Goal: Navigation & Orientation: Understand site structure

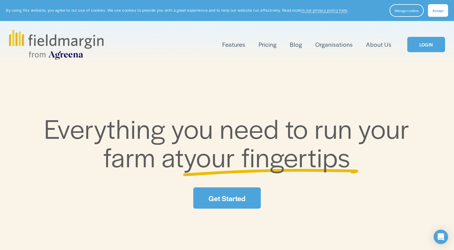
click at [416, 44] on link "LOGIN" at bounding box center [426, 44] width 38 height 15
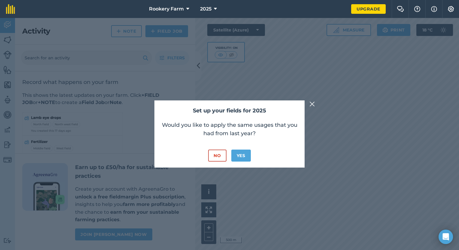
click at [311, 103] on img at bounding box center [311, 104] width 5 height 7
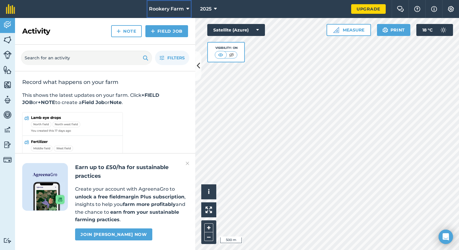
click at [188, 8] on icon at bounding box center [187, 8] width 3 height 7
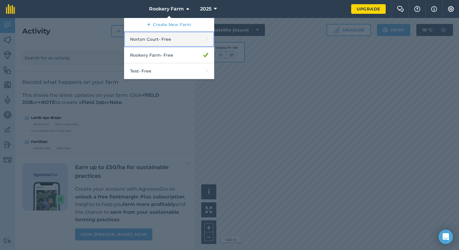
click at [168, 40] on link "Norton Court - Free" at bounding box center [169, 40] width 90 height 16
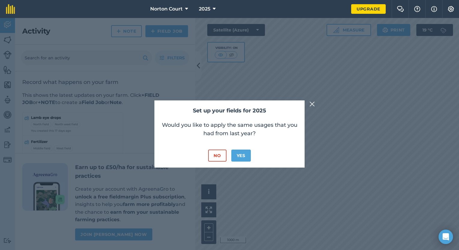
click at [310, 108] on div "Set up your fields for 2025 Would you like to apply the same usages that you ha…" at bounding box center [229, 134] width 459 height 232
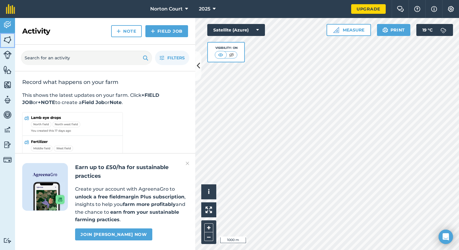
click at [10, 35] on img at bounding box center [7, 39] width 8 height 9
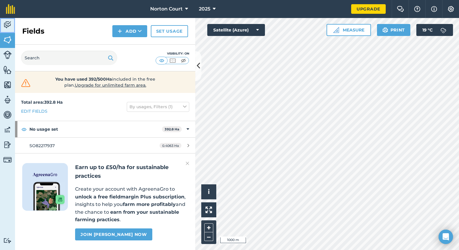
click at [4, 19] on link "Activity" at bounding box center [7, 25] width 15 height 15
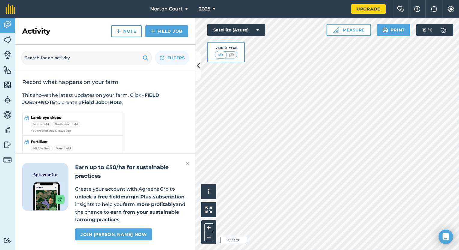
click at [190, 163] on div "Earn up to £50/ha for sustainable practices Create your account with AgreenaGro…" at bounding box center [105, 201] width 180 height 97
click at [187, 163] on img at bounding box center [188, 163] width 4 height 7
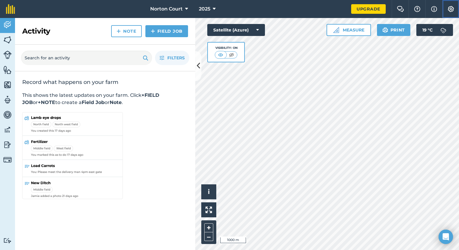
click at [454, 8] on img at bounding box center [450, 9] width 7 height 6
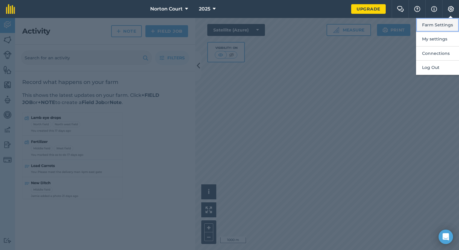
click at [448, 20] on button "Farm Settings" at bounding box center [437, 25] width 43 height 14
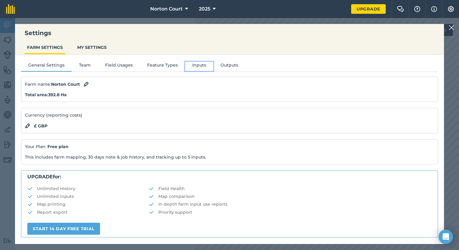
click at [198, 64] on button "Inputs" at bounding box center [199, 66] width 28 height 9
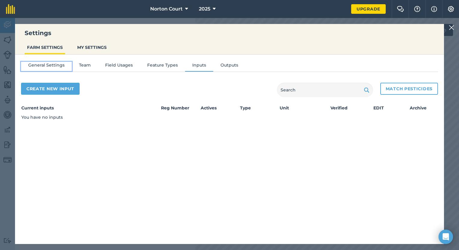
click at [50, 66] on button "General Settings" at bounding box center [46, 66] width 51 height 9
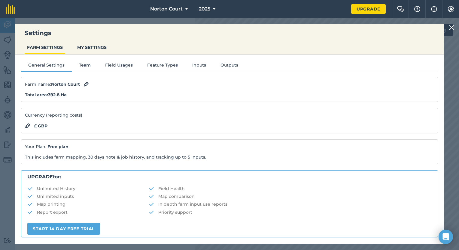
click at [450, 26] on img at bounding box center [451, 27] width 5 height 7
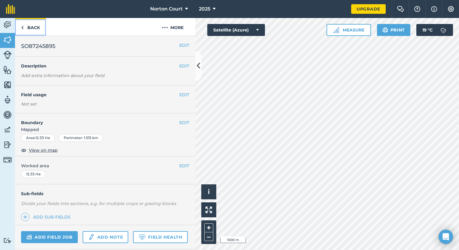
click at [31, 28] on link "Back" at bounding box center [30, 27] width 31 height 18
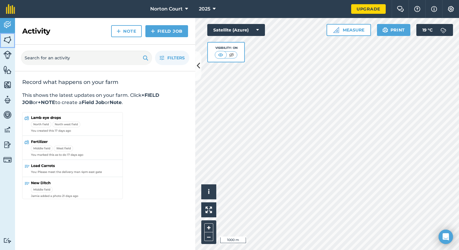
click at [8, 42] on img at bounding box center [7, 39] width 8 height 9
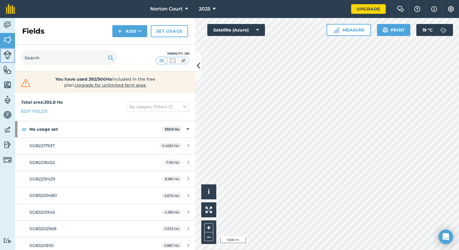
click at [10, 54] on img at bounding box center [7, 55] width 8 height 8
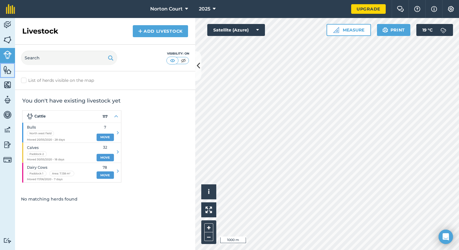
click at [10, 74] on link "Features" at bounding box center [7, 70] width 15 height 15
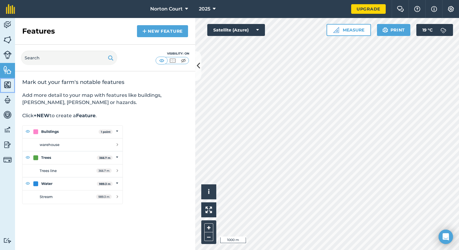
click at [10, 85] on img at bounding box center [7, 84] width 8 height 9
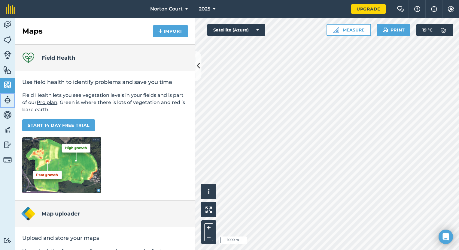
click at [5, 103] on img at bounding box center [7, 99] width 8 height 9
select select "MEMBER"
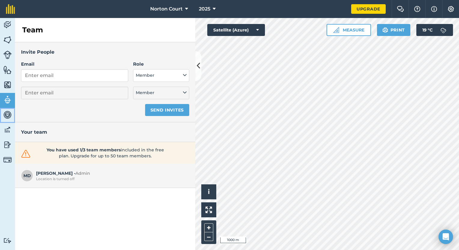
click at [6, 120] on link "Vehicles" at bounding box center [7, 115] width 15 height 15
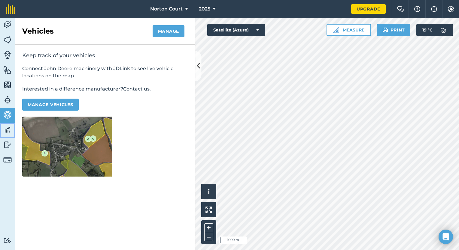
click at [7, 132] on img at bounding box center [7, 130] width 8 height 9
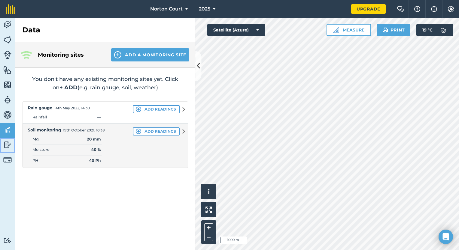
click at [8, 144] on img at bounding box center [7, 145] width 8 height 9
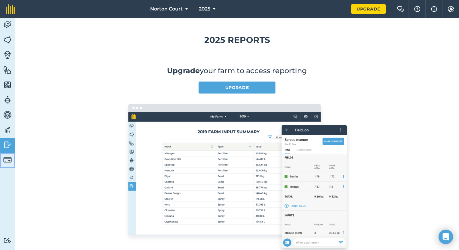
click at [7, 159] on img at bounding box center [7, 160] width 8 height 8
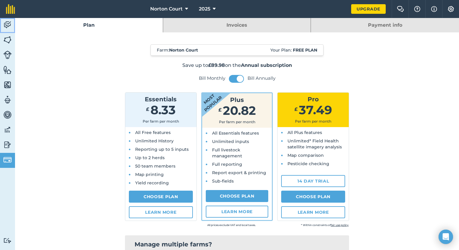
click at [10, 27] on img at bounding box center [7, 24] width 8 height 9
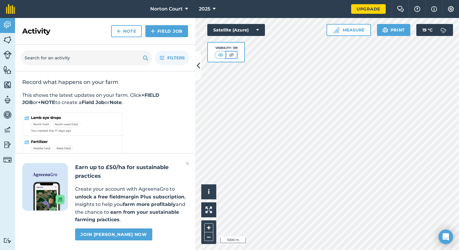
click at [234, 55] on img at bounding box center [232, 55] width 8 height 6
click at [211, 13] on button "2025" at bounding box center [207, 9] width 22 height 18
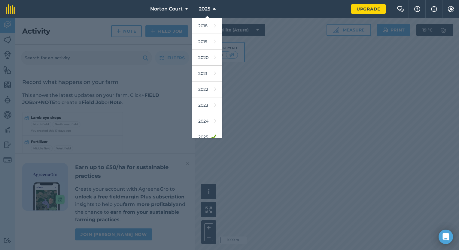
click at [263, 4] on nav "Norton Court 2025 2018 2019 2020 2021 2022 2023 2024 2025 2026 2027" at bounding box center [186, 9] width 330 height 18
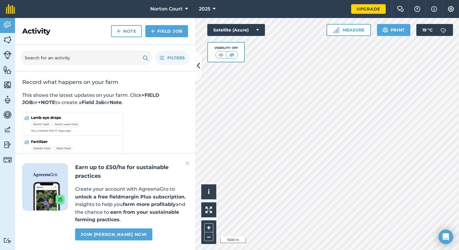
click at [190, 165] on div "Earn up to £50/ha for sustainable practices Create your account with AgreenaGro…" at bounding box center [105, 201] width 180 height 97
click at [186, 164] on img at bounding box center [188, 163] width 4 height 7
